Goal: Check status: Check status

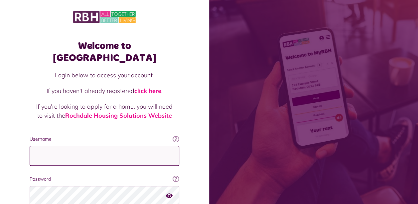
click at [116, 146] on input "Username" at bounding box center [105, 156] width 150 height 20
type input "*"
click at [86, 148] on input "Username" at bounding box center [105, 156] width 150 height 20
type input "**********"
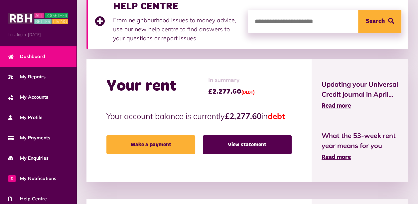
scroll to position [155, 0]
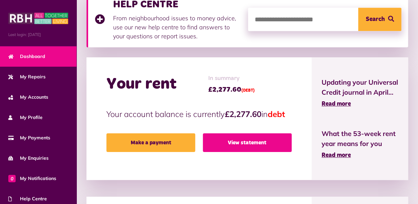
click at [237, 152] on link "View statement" at bounding box center [247, 142] width 89 height 19
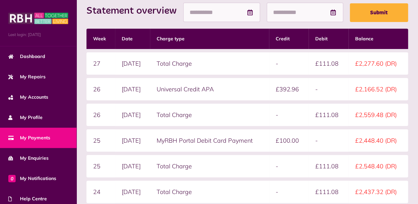
scroll to position [231, 0]
